Goal: Transaction & Acquisition: Subscribe to service/newsletter

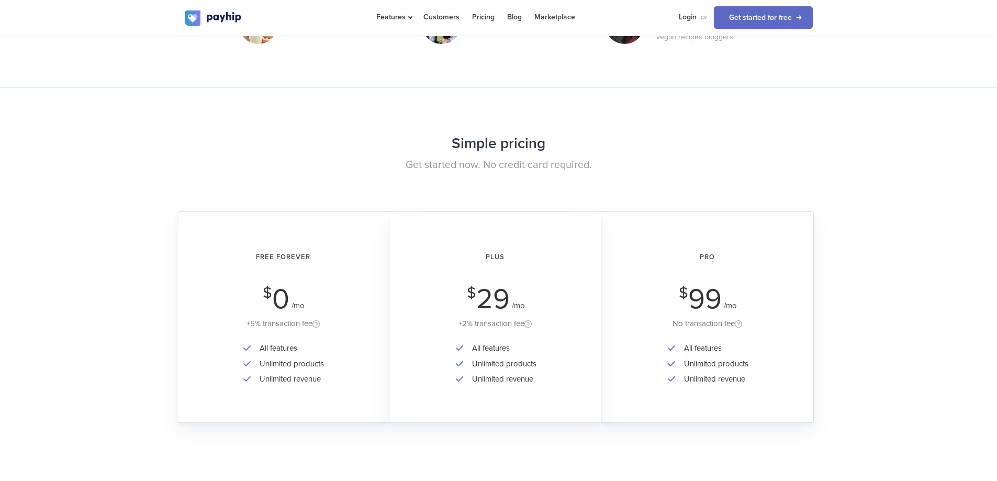
scroll to position [1570, 0]
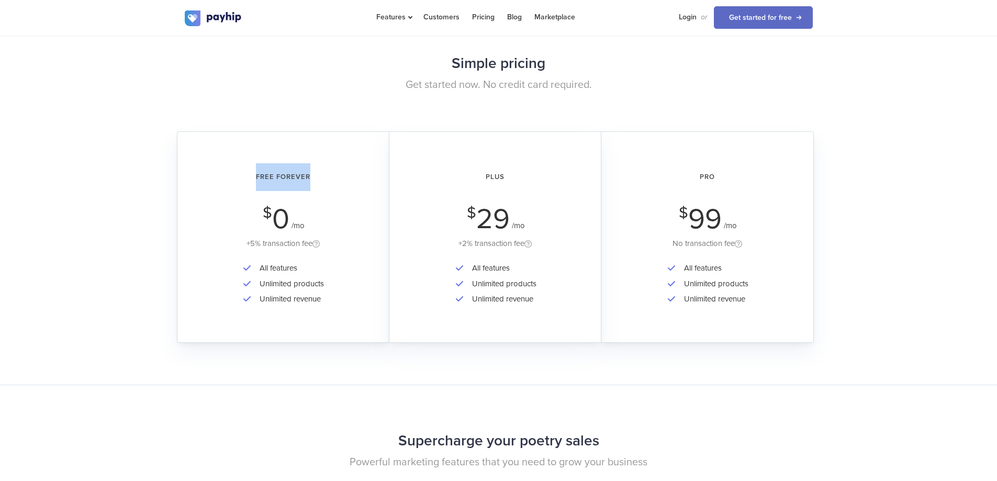
drag, startPoint x: 255, startPoint y: 172, endPoint x: 366, endPoint y: 172, distance: 110.9
click at [366, 172] on h2 "Free Forever" at bounding box center [283, 177] width 183 height 28
drag, startPoint x: 262, startPoint y: 220, endPoint x: 308, endPoint y: 219, distance: 46.6
click at [308, 219] on div "Free Forever $ 0 /mo +5% transaction fee" at bounding box center [283, 206] width 183 height 87
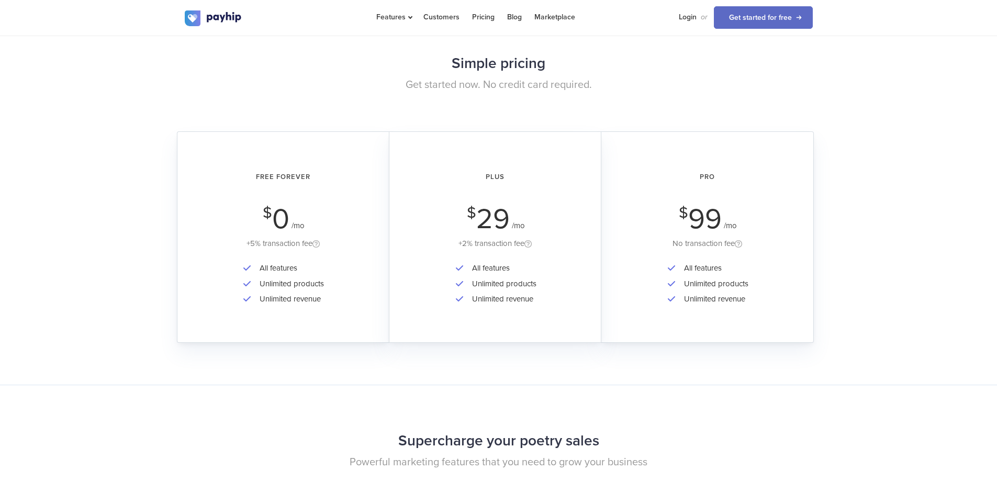
click at [304, 269] on li "All features" at bounding box center [289, 268] width 70 height 15
drag, startPoint x: 276, startPoint y: 268, endPoint x: 242, endPoint y: 267, distance: 33.5
click at [242, 267] on ul "All features Unlimited products Unlimited revenue" at bounding box center [283, 284] width 82 height 46
click at [259, 285] on li "Unlimited products" at bounding box center [289, 283] width 70 height 15
drag, startPoint x: 468, startPoint y: 268, endPoint x: 510, endPoint y: 268, distance: 41.3
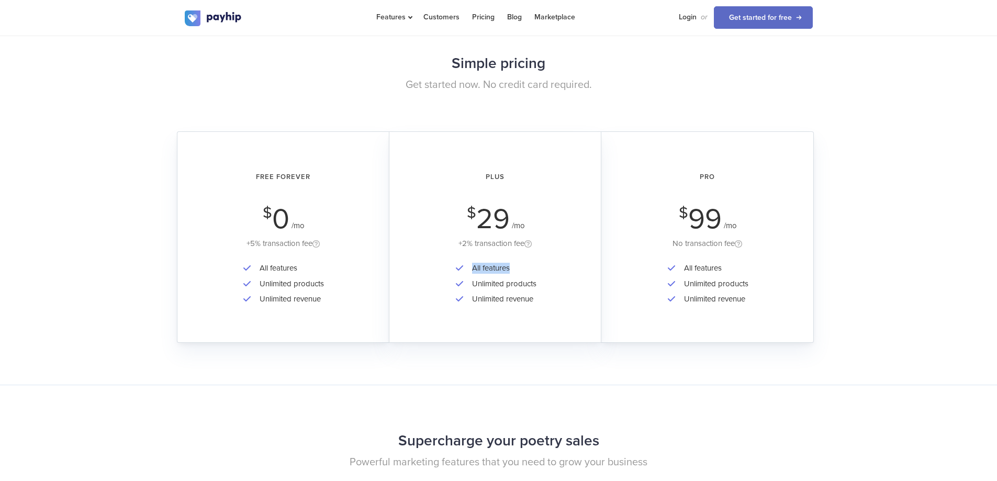
click at [510, 268] on li "All features" at bounding box center [502, 268] width 70 height 15
click at [498, 278] on li "Unlimited products" at bounding box center [502, 283] width 70 height 15
click at [477, 289] on li "Unlimited products" at bounding box center [502, 283] width 70 height 15
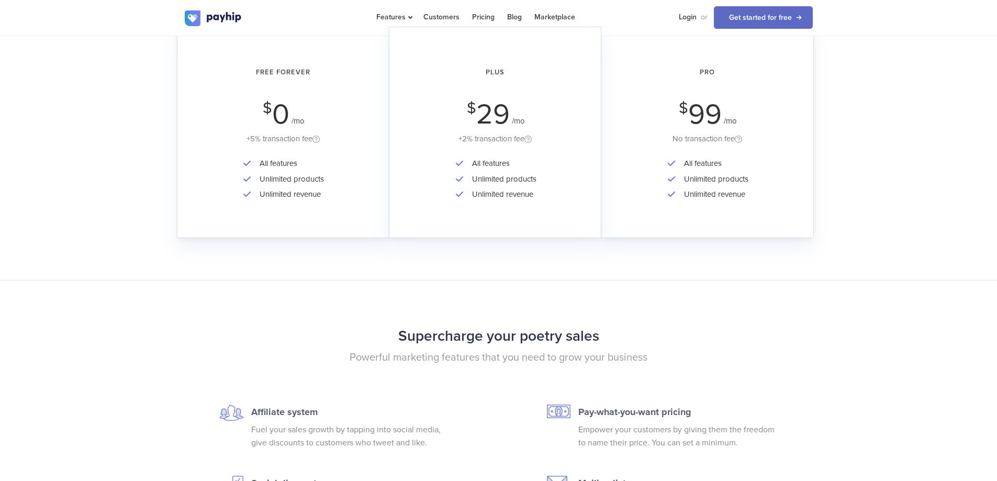
drag, startPoint x: 242, startPoint y: 140, endPoint x: 310, endPoint y: 139, distance: 67.5
click at [310, 139] on div "+5% transaction fee" at bounding box center [283, 138] width 183 height 13
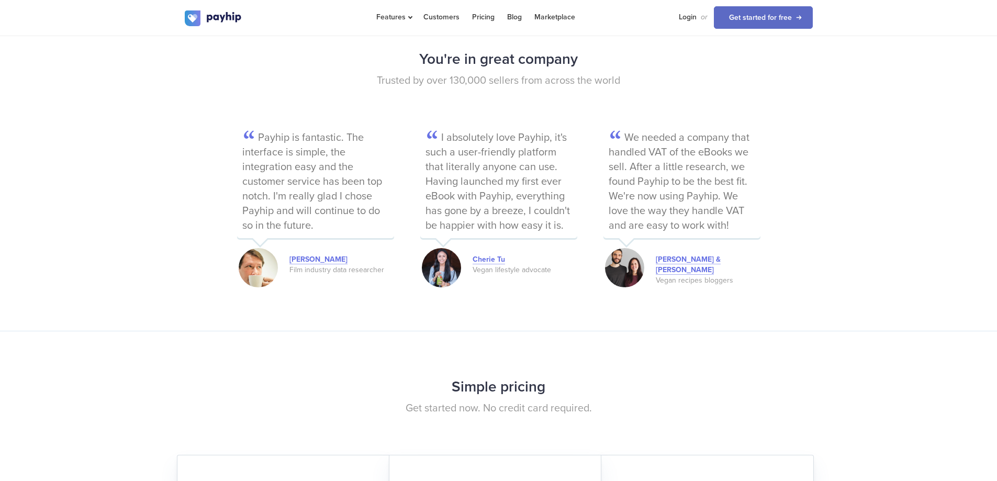
scroll to position [942, 0]
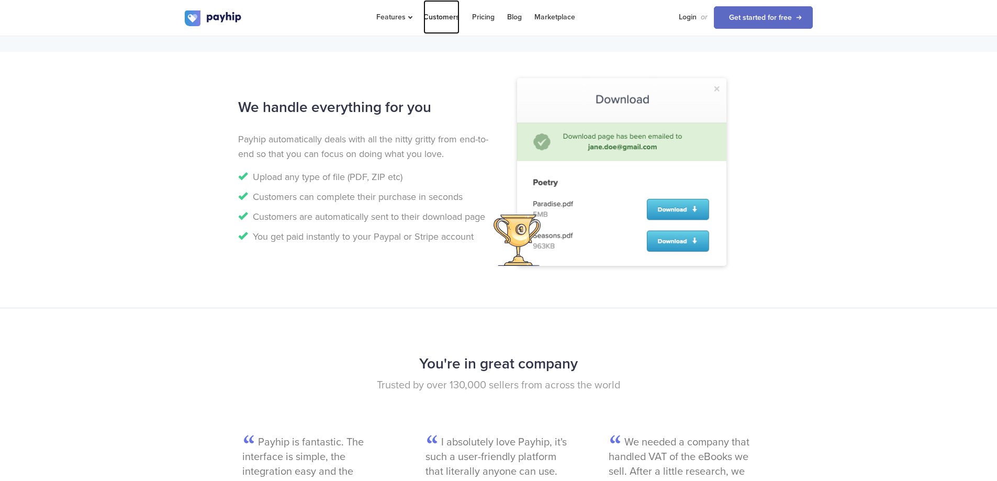
click at [433, 17] on link "Customers" at bounding box center [441, 17] width 36 height 34
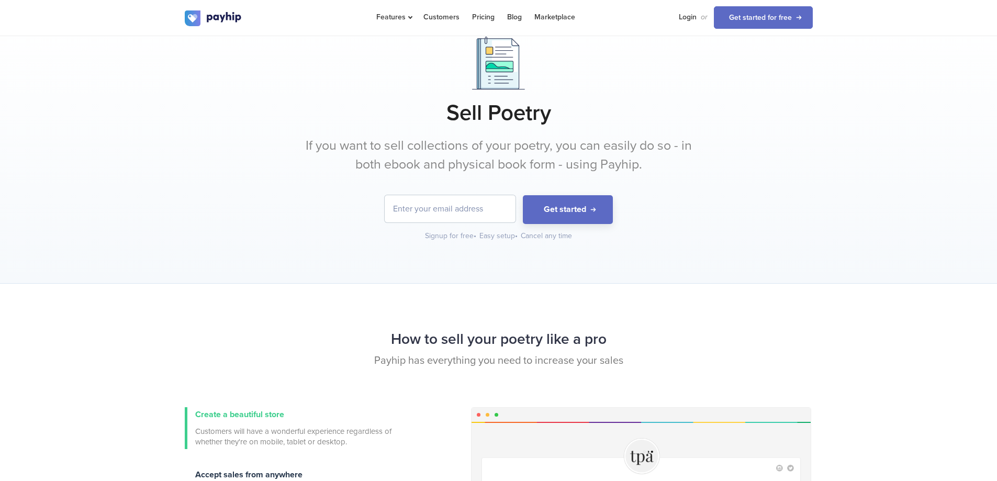
scroll to position [0, 0]
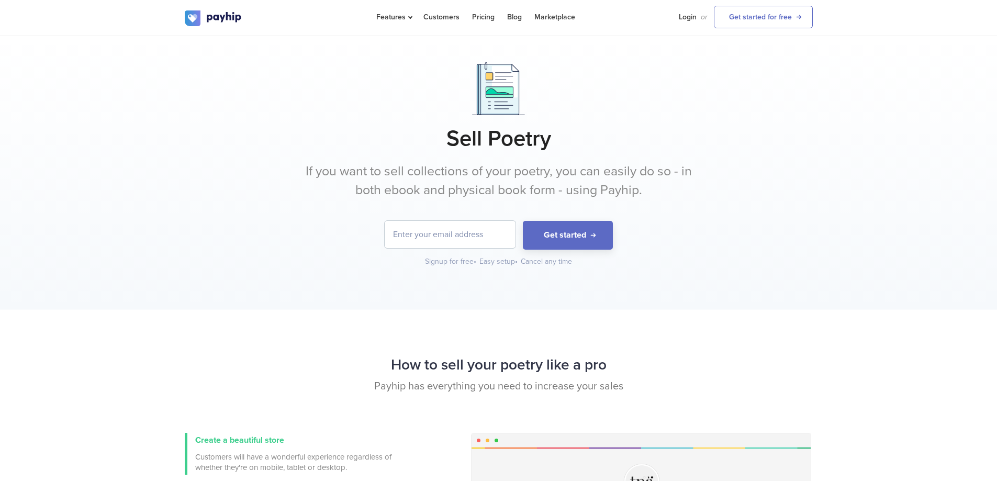
click at [488, 231] on input "email" at bounding box center [450, 234] width 131 height 27
drag, startPoint x: 601, startPoint y: 219, endPoint x: 598, endPoint y: 223, distance: 6.0
click at [599, 221] on div "Sell Poetry If you want to sell collections of your poetry, you can easily do s…" at bounding box center [499, 164] width 628 height 205
click at [591, 230] on button "Get started" at bounding box center [568, 235] width 90 height 29
drag, startPoint x: 501, startPoint y: 234, endPoint x: 356, endPoint y: 242, distance: 145.7
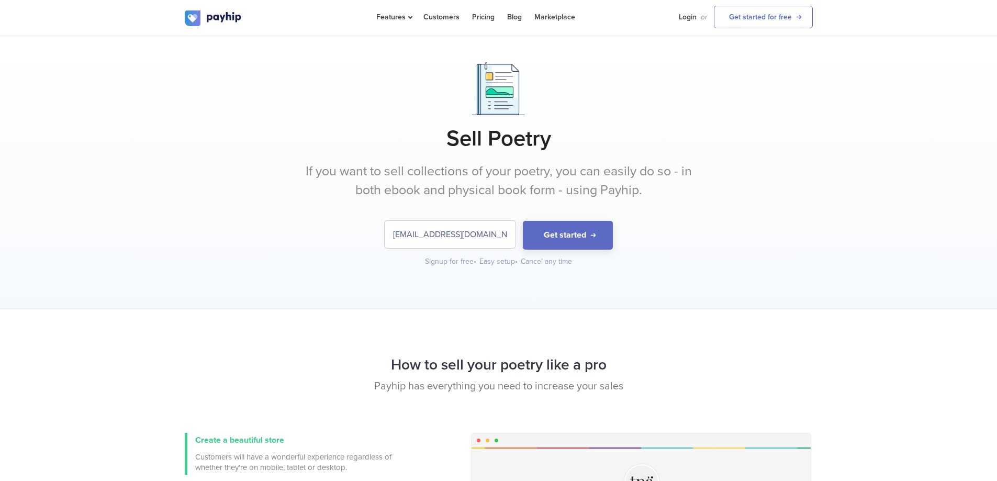
click at [356, 242] on form "[EMAIL_ADDRESS][DOMAIN_NAME] Get started" at bounding box center [499, 235] width 628 height 29
type input "[EMAIL_ADDRESS][DOMAIN_NAME]"
click at [579, 237] on button "Get started" at bounding box center [568, 235] width 90 height 29
